Goal: Task Accomplishment & Management: Manage account settings

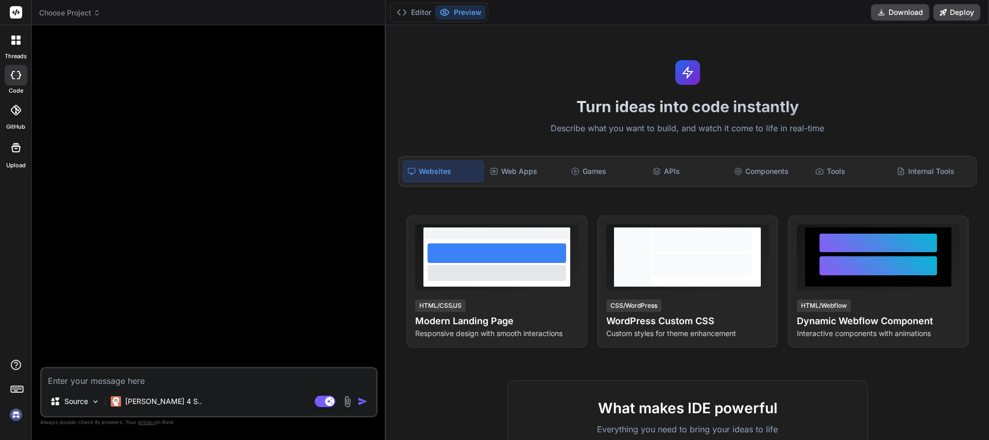
click at [18, 417] on img at bounding box center [16, 415] width 18 height 18
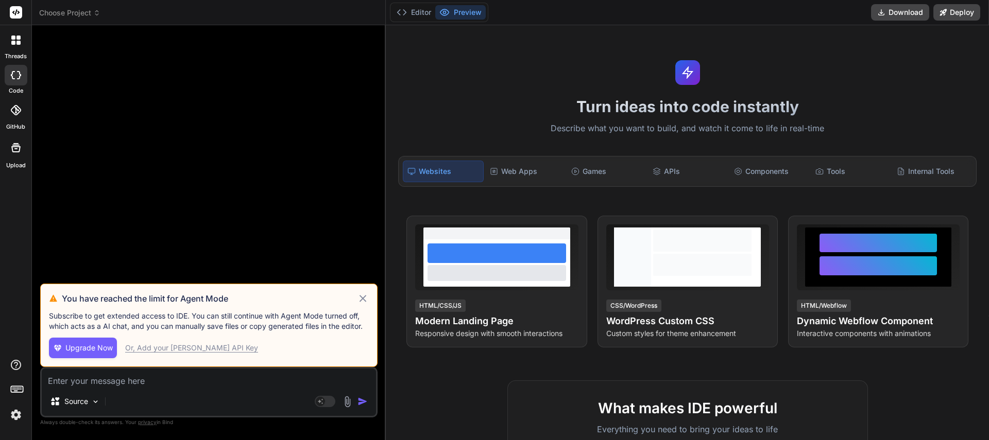
click at [88, 351] on span "Upgrade Now" at bounding box center [88, 348] width 47 height 10
type textarea "x"
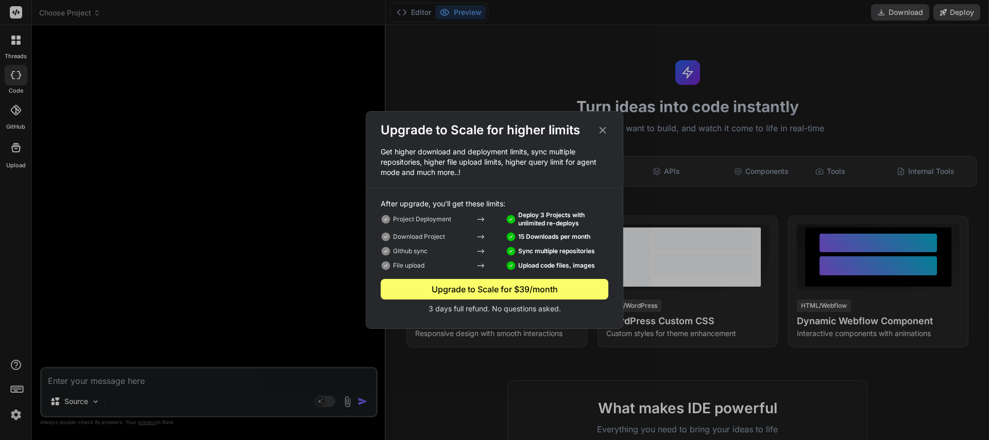
click at [602, 131] on icon at bounding box center [602, 130] width 7 height 7
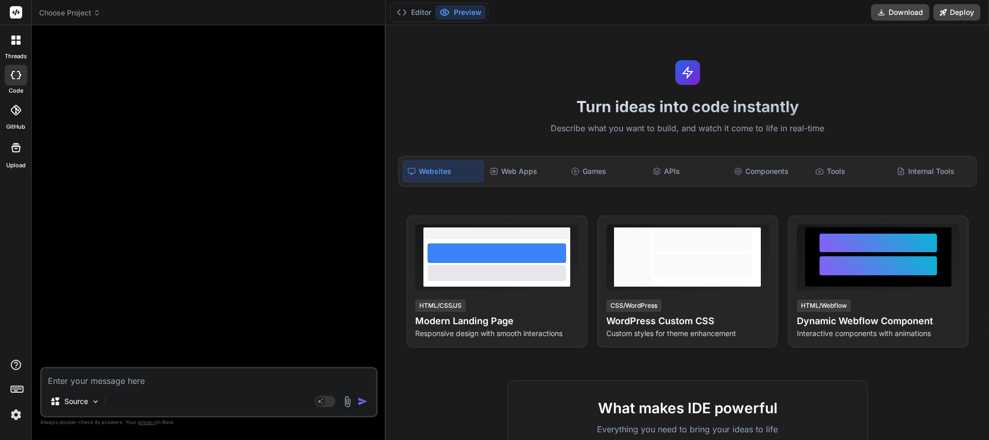
click at [19, 418] on img at bounding box center [16, 415] width 18 height 18
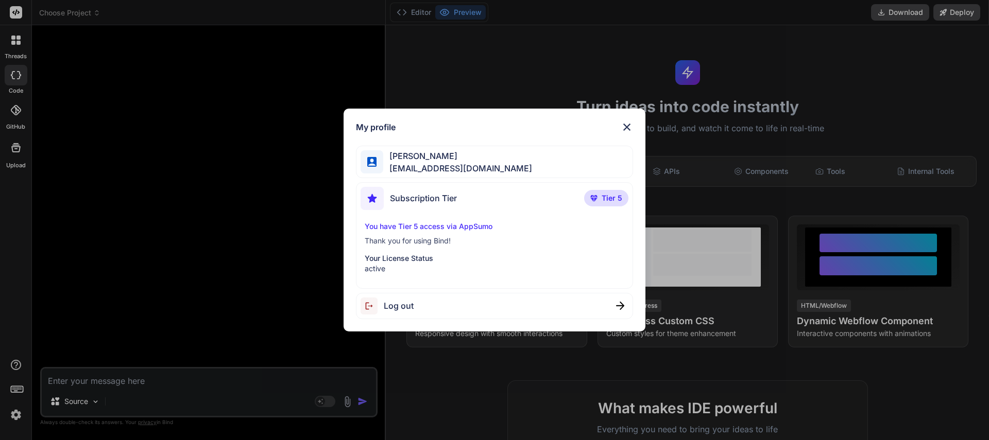
click at [410, 260] on p "Your License Status" at bounding box center [495, 258] width 260 height 10
click at [375, 270] on p "active" at bounding box center [495, 269] width 260 height 10
click at [389, 254] on p "Your License Status" at bounding box center [495, 258] width 260 height 10
click at [409, 225] on p "You have Tier 5 access via AppSumo" at bounding box center [495, 226] width 260 height 10
click at [500, 56] on div "My profile [PERSON_NAME] [PERSON_NAME][EMAIL_ADDRESS][DOMAIN_NAME] Subscription…" at bounding box center [494, 220] width 989 height 440
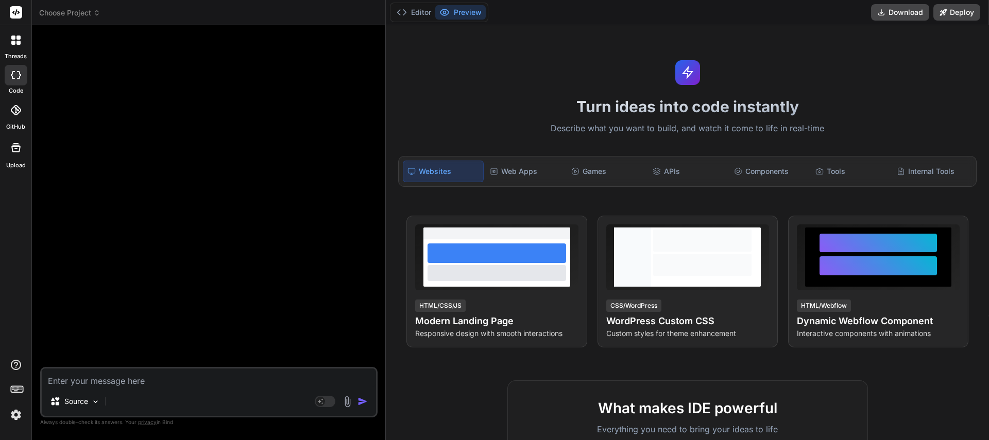
click at [16, 73] on icon at bounding box center [16, 75] width 10 height 8
click at [16, 43] on icon at bounding box center [18, 43] width 4 height 4
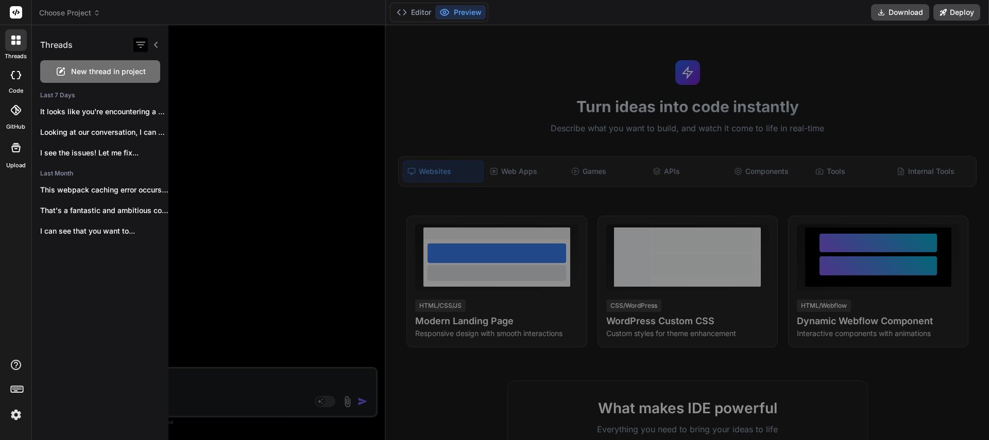
click at [141, 44] on icon "button" at bounding box center [140, 45] width 12 height 12
click at [141, 43] on icon "button" at bounding box center [140, 45] width 12 height 12
click at [16, 389] on rect at bounding box center [15, 389] width 1 height 1
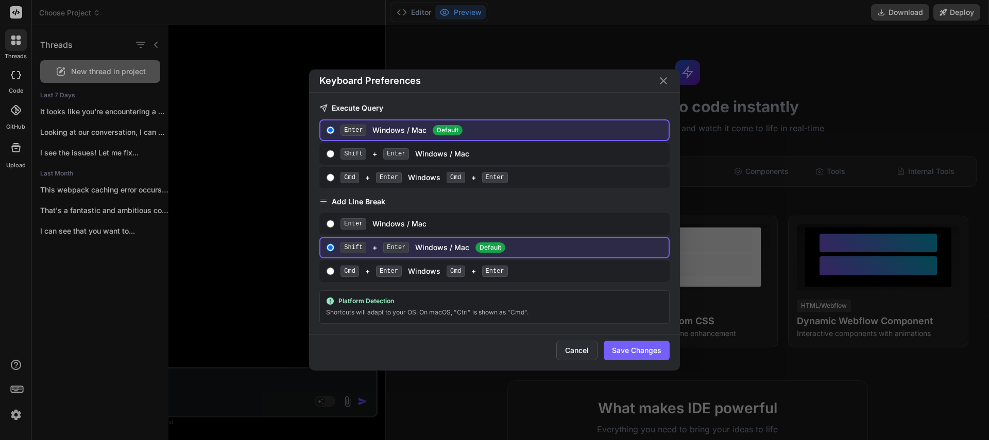
click at [580, 353] on button "Cancel" at bounding box center [576, 351] width 41 height 20
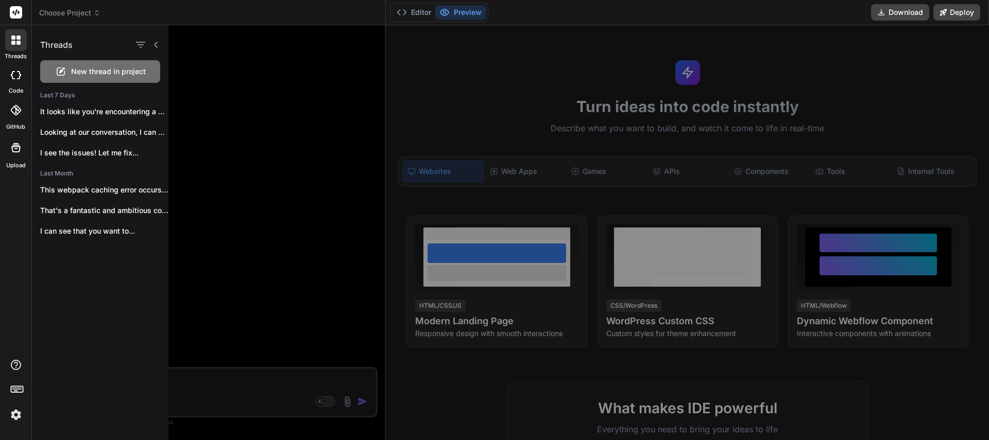
click at [438, 103] on div at bounding box center [594, 232] width 852 height 415
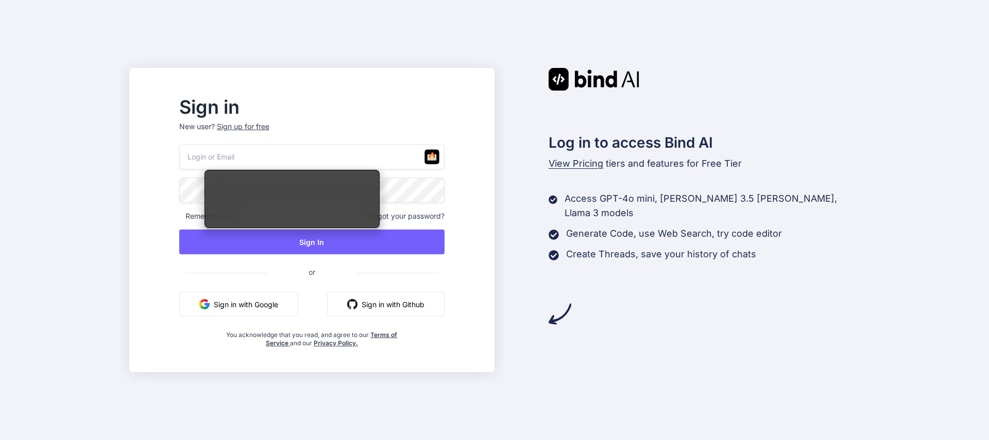
type input "[EMAIL_ADDRESS][DOMAIN_NAME]"
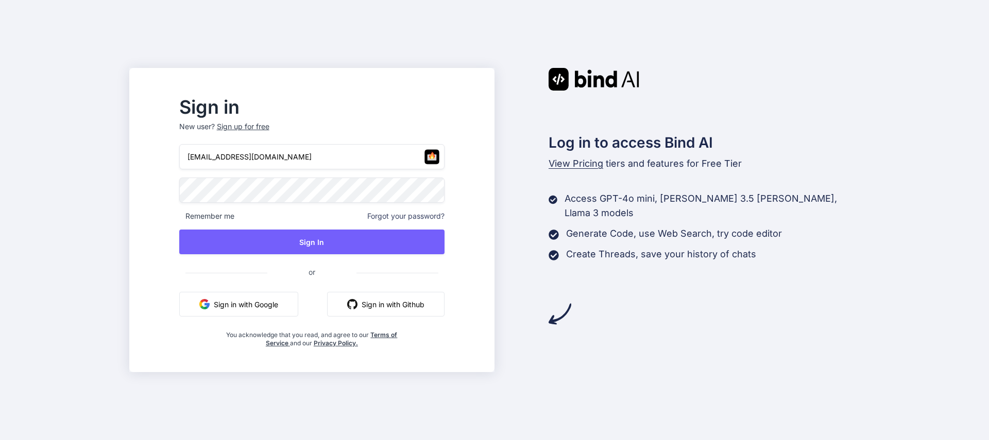
click at [285, 309] on button "Sign in with Google" at bounding box center [238, 304] width 119 height 25
